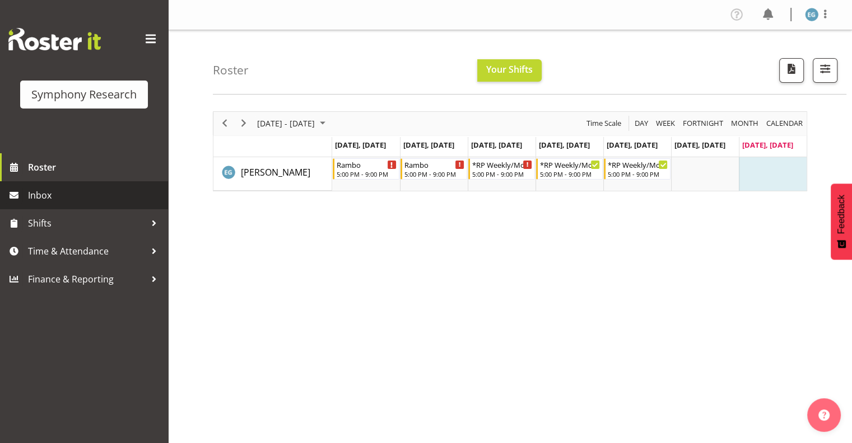
click at [43, 193] on span "Inbox" at bounding box center [95, 195] width 134 height 17
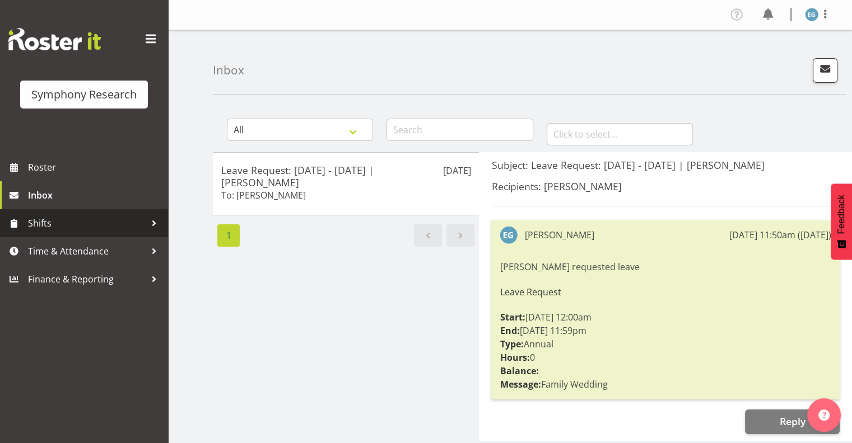
click at [48, 222] on span "Shifts" at bounding box center [87, 223] width 118 height 17
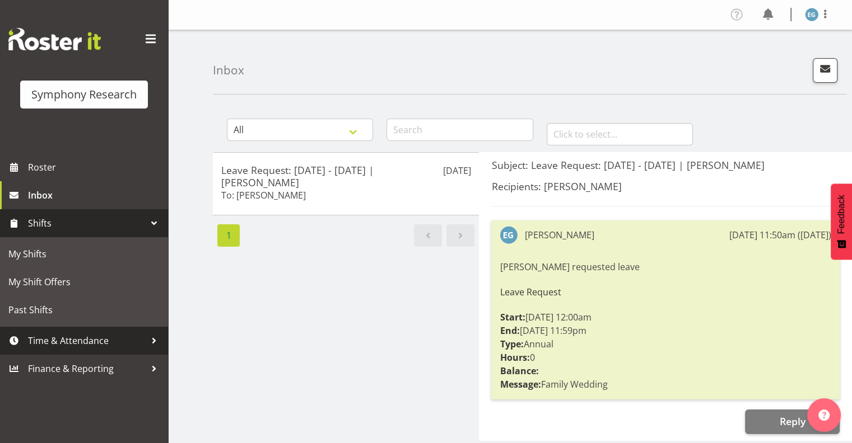
click at [85, 338] on span "Time & Attendance" at bounding box center [87, 341] width 118 height 17
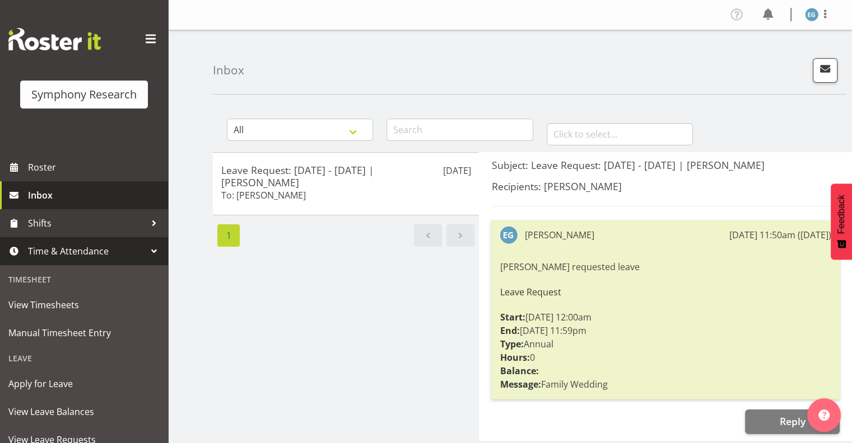
click at [35, 193] on span "Inbox" at bounding box center [95, 195] width 134 height 17
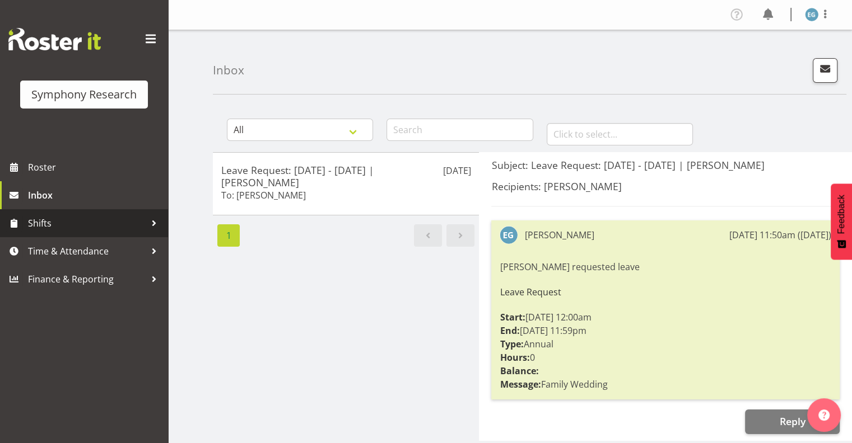
click at [42, 221] on span "Shifts" at bounding box center [87, 223] width 118 height 17
click at [43, 221] on span "Shifts" at bounding box center [87, 223] width 118 height 17
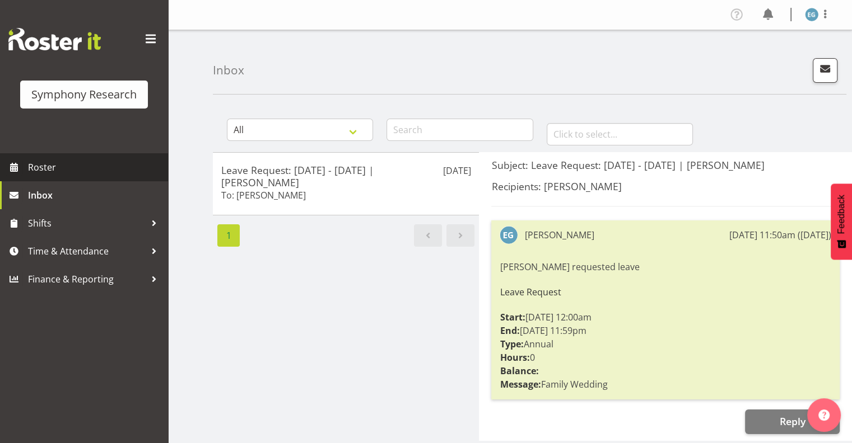
click at [49, 165] on span "Roster" at bounding box center [95, 167] width 134 height 17
